Goal: Information Seeking & Learning: Learn about a topic

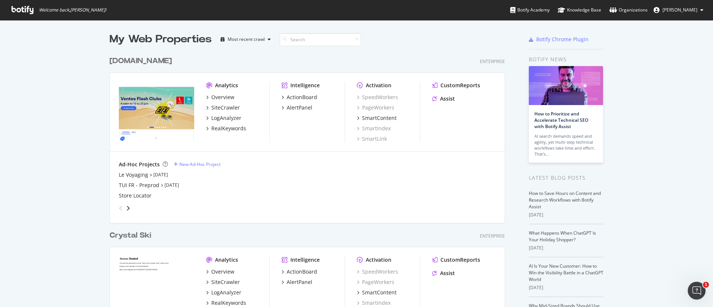
scroll to position [2152, 393]
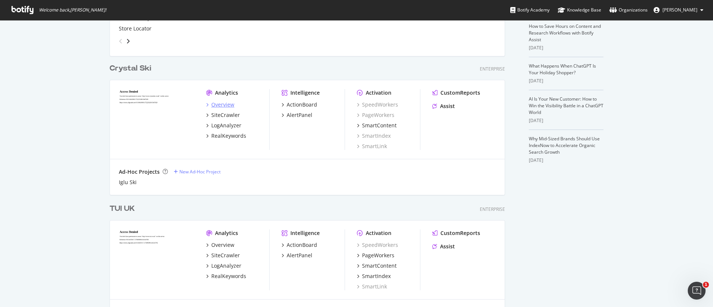
click at [228, 104] on div "Overview" at bounding box center [222, 104] width 23 height 7
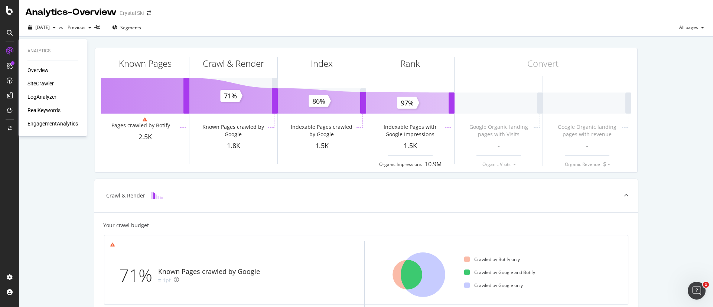
click at [46, 107] on div "RealKeywords" at bounding box center [43, 110] width 33 height 7
